Goal: Transaction & Acquisition: Purchase product/service

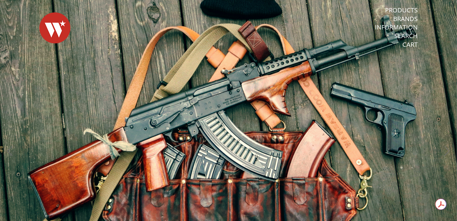
click at [403, 10] on link "Products" at bounding box center [401, 10] width 33 height 8
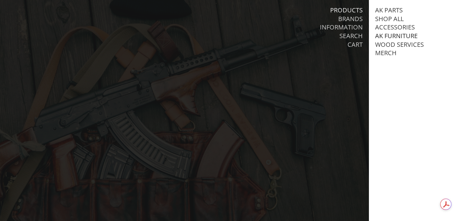
click at [387, 36] on link "AK Furniture" at bounding box center [396, 36] width 42 height 8
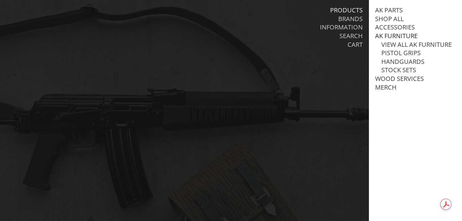
click at [386, 36] on link "AK Furniture" at bounding box center [396, 36] width 42 height 8
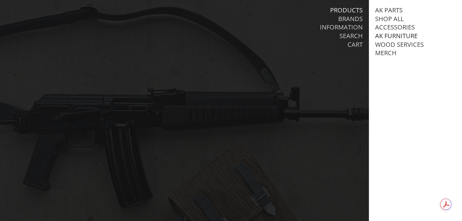
click at [378, 33] on link "AK Furniture" at bounding box center [396, 36] width 42 height 8
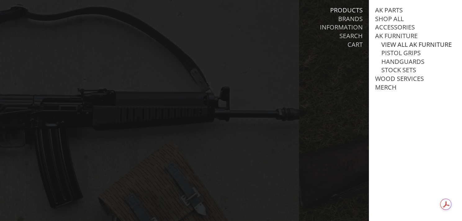
click at [398, 44] on link "View all AK Furniture" at bounding box center [416, 45] width 70 height 8
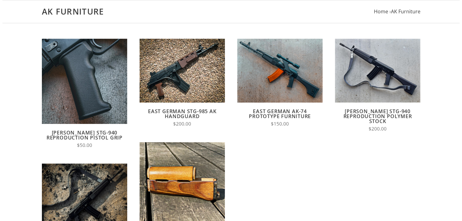
scroll to position [124, 0]
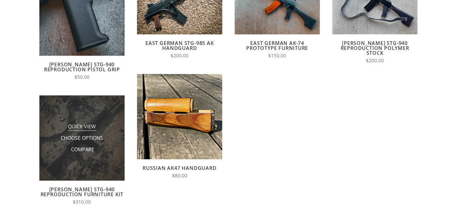
click at [78, 127] on span "Quick View" at bounding box center [82, 127] width 28 height 8
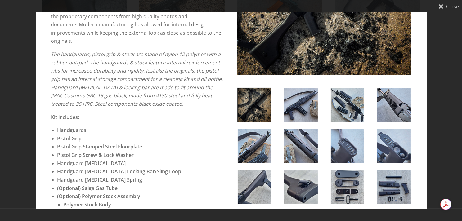
click at [301, 109] on img at bounding box center [300, 105] width 33 height 34
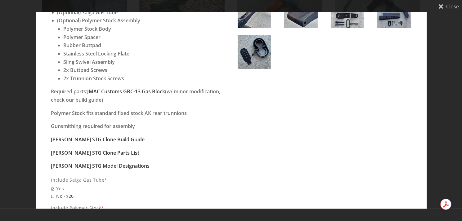
scroll to position [393, 0]
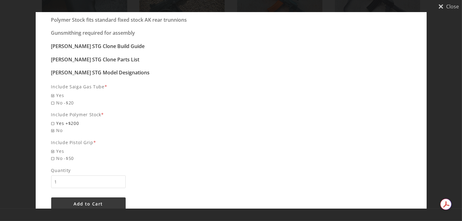
click at [54, 120] on span "Yes +$200" at bounding box center [138, 123] width 174 height 7
click at [54, 120] on input "Yes +$200" at bounding box center [94, 120] width 87 height 0
radio input "true"
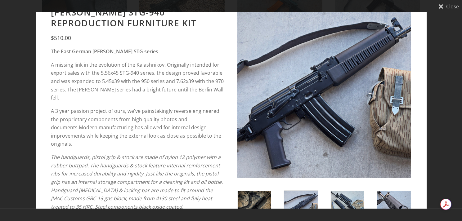
scroll to position [145, 0]
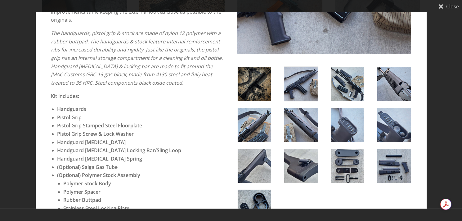
click at [290, 94] on img at bounding box center [300, 84] width 33 height 34
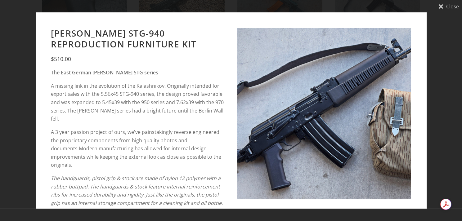
scroll to position [124, 0]
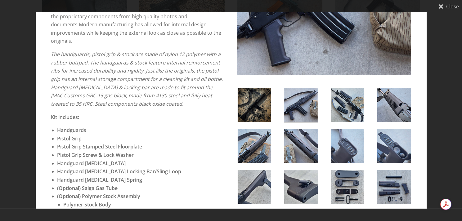
click at [299, 94] on img at bounding box center [300, 105] width 33 height 34
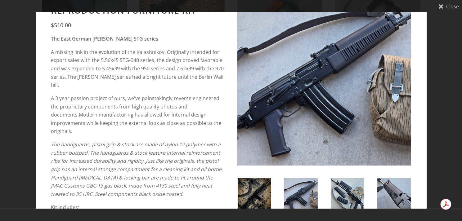
scroll to position [0, 0]
